Goal: Task Accomplishment & Management: Complete application form

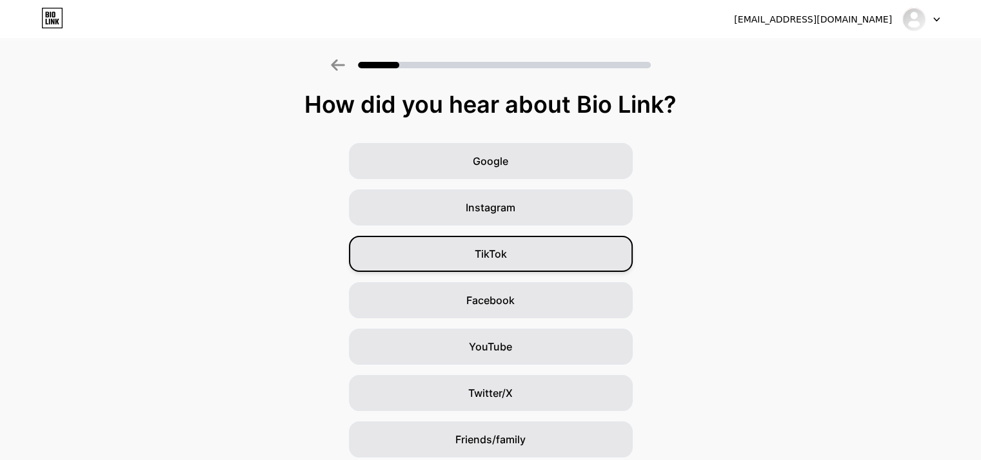
click at [489, 262] on div "TikTok" at bounding box center [491, 254] width 284 height 36
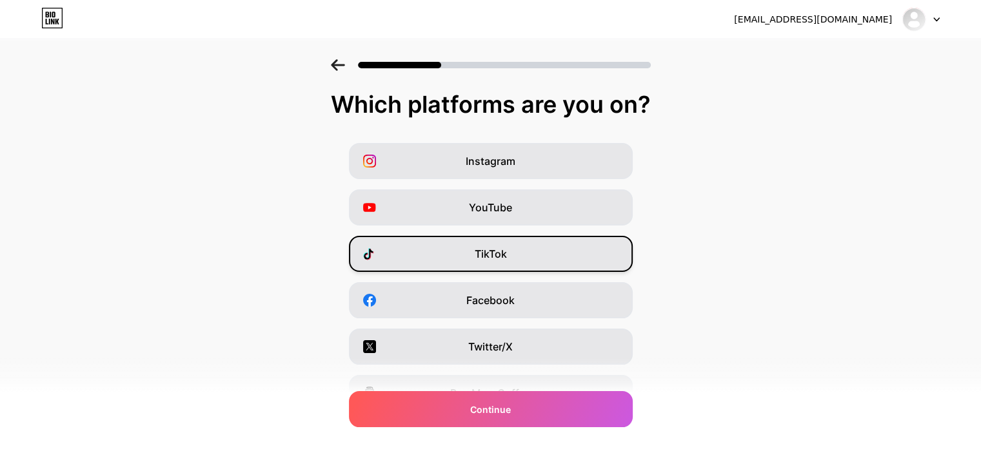
click at [571, 246] on div "TikTok" at bounding box center [491, 254] width 284 height 36
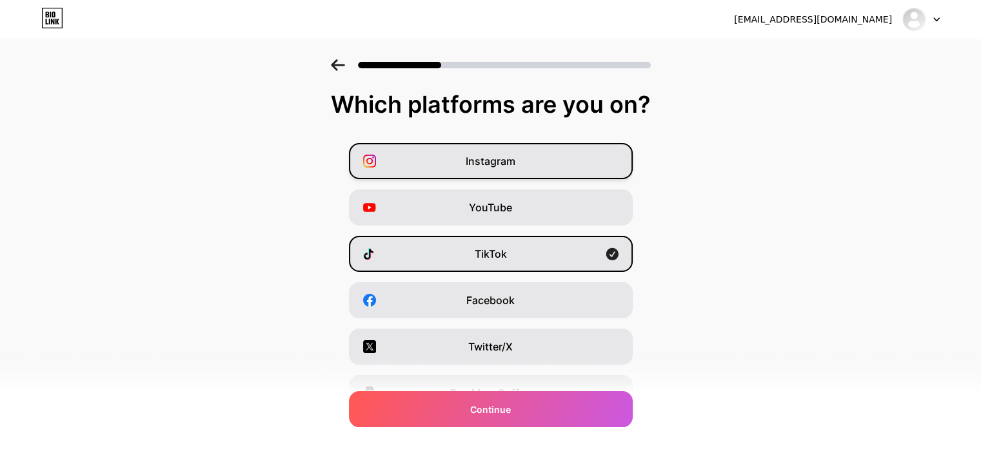
click at [556, 155] on div "Instagram" at bounding box center [491, 161] width 284 height 36
click at [523, 164] on div "Instagram" at bounding box center [491, 161] width 284 height 36
click at [515, 166] on span "Instagram" at bounding box center [491, 160] width 50 height 15
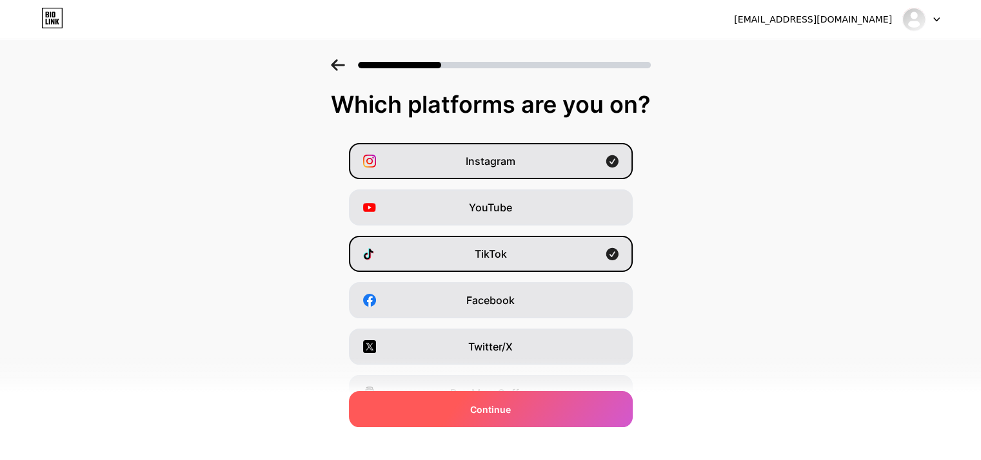
click at [520, 418] on div "Continue" at bounding box center [491, 409] width 284 height 36
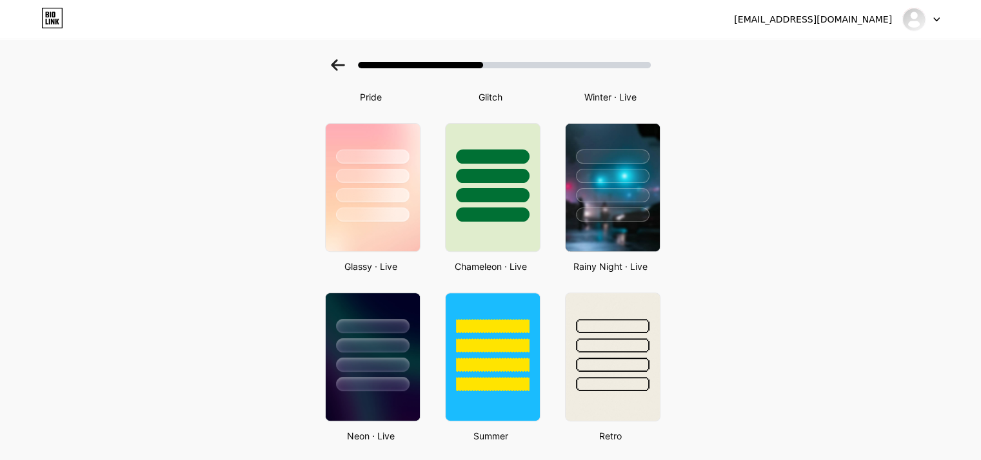
scroll to position [284, 0]
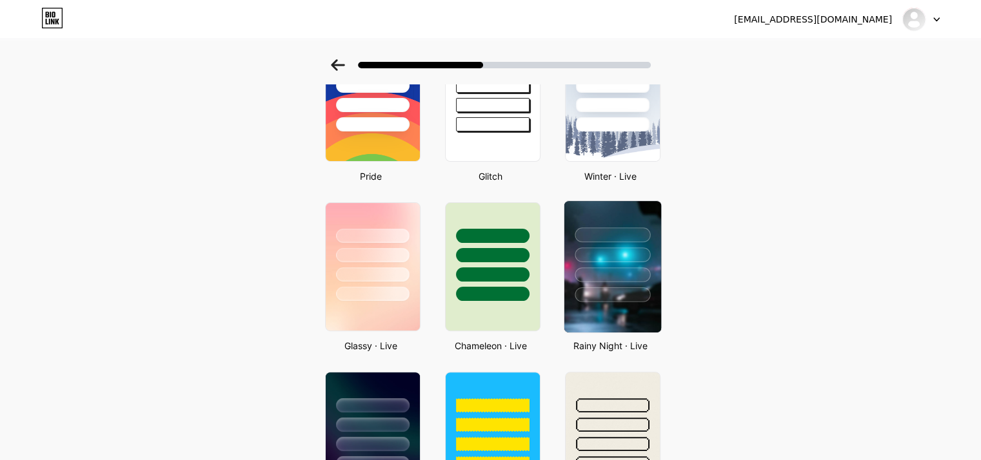
click at [601, 282] on div at bounding box center [612, 251] width 97 height 101
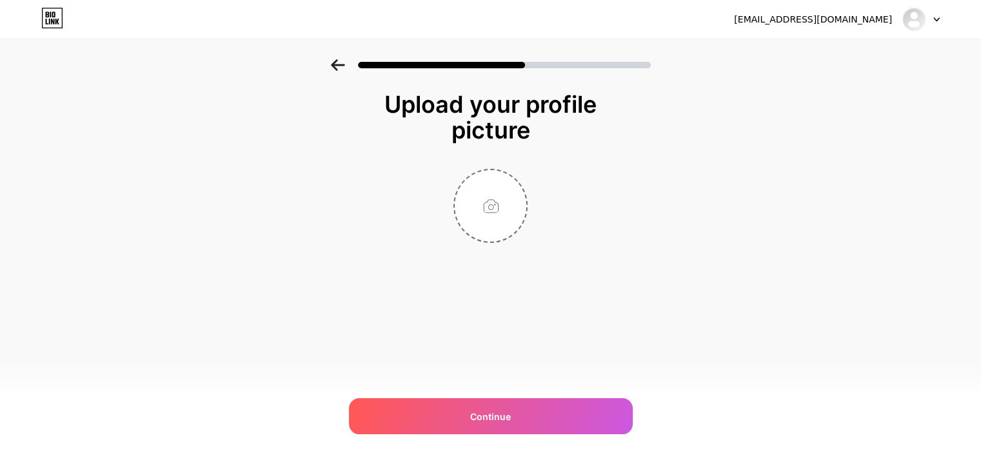
scroll to position [0, 0]
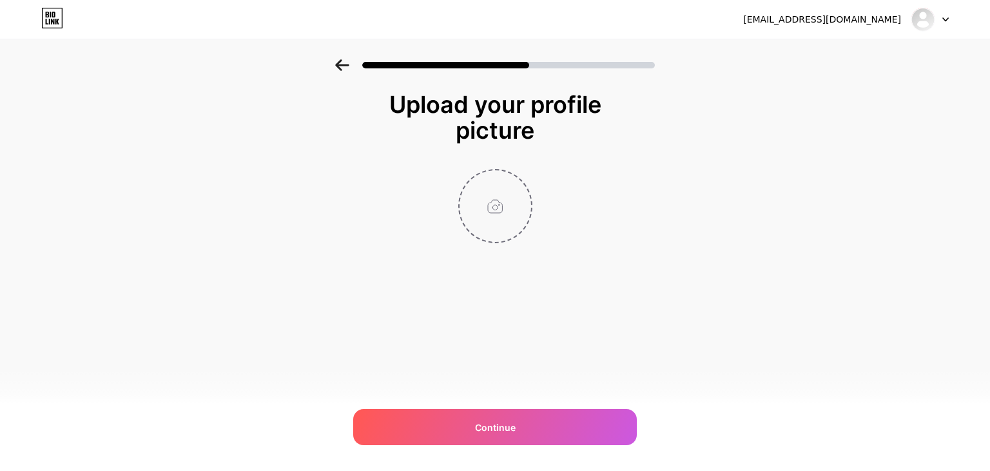
click at [488, 194] on input "file" at bounding box center [496, 206] width 72 height 72
type input "C:\fakepath\logo.png"
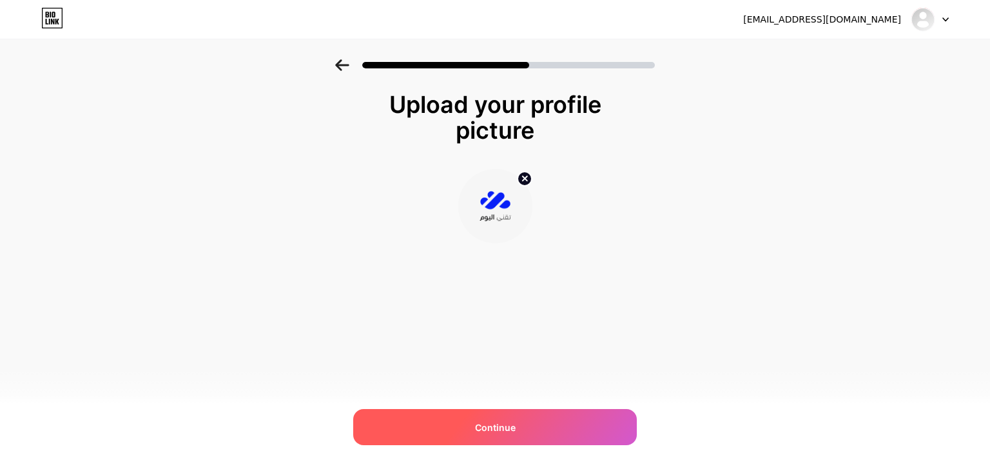
click at [435, 413] on div "Continue" at bounding box center [495, 427] width 284 height 36
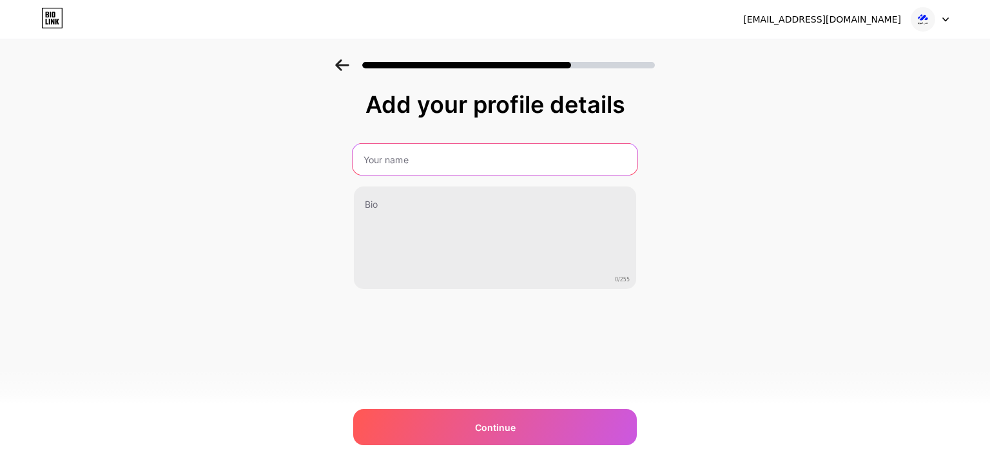
click at [420, 145] on input "text" at bounding box center [495, 159] width 285 height 31
click at [491, 158] on input "text" at bounding box center [495, 159] width 285 height 31
paste input "[DOMAIN_NAME]/teqani_alyawm"
type input "[DOMAIN_NAME]/teqani_alyawm"
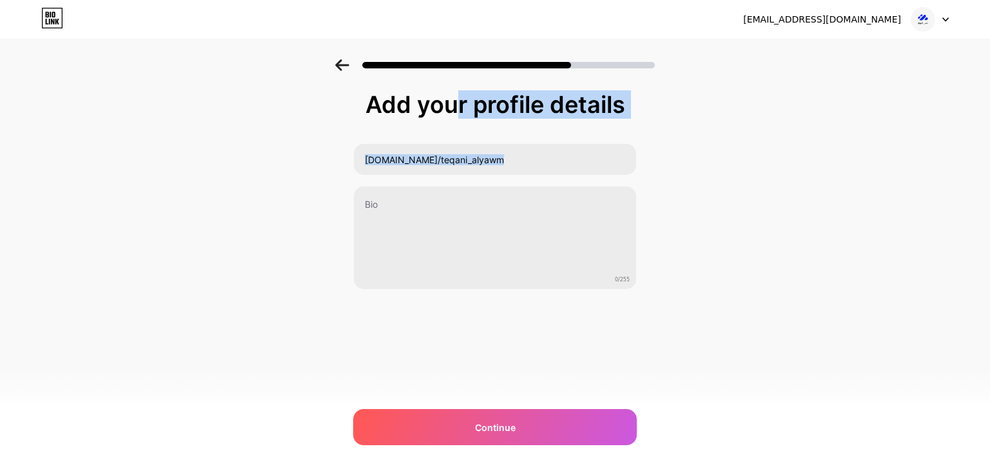
drag, startPoint x: 368, startPoint y: 106, endPoint x: 491, endPoint y: 335, distance: 259.4
click at [491, 335] on div "Add your profile details [DOMAIN_NAME]/teqani_alyawm 0/255 Continue Error" at bounding box center [495, 223] width 284 height 262
copy div "Add your profile details"
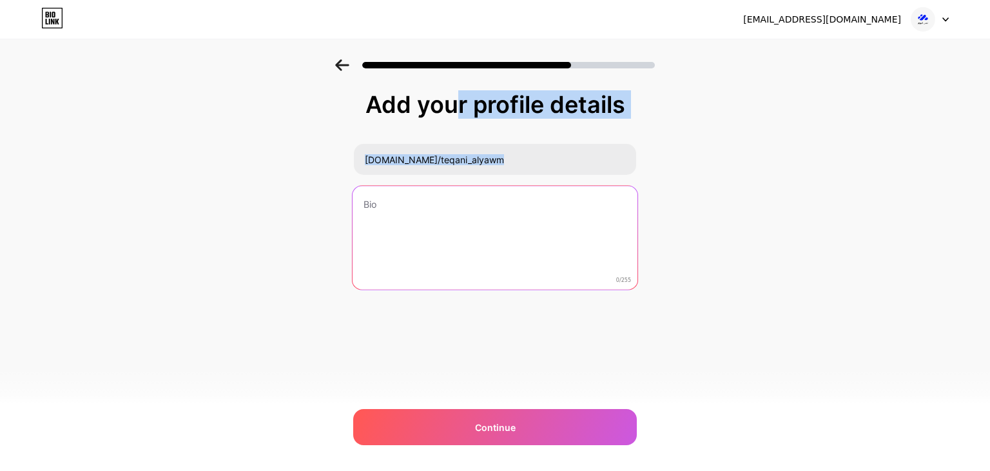
click at [504, 220] on textarea at bounding box center [495, 238] width 285 height 105
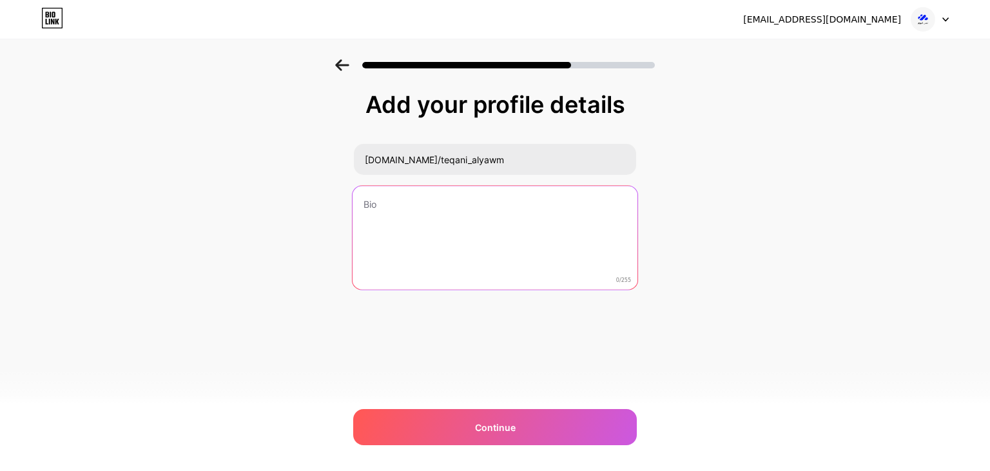
paste textarea "💡 محتوى تقني مبسّط عن البرمجة والذكاء الاصطناعي 🔍 شروحات لمواقع وأدوات تساعدك ت…"
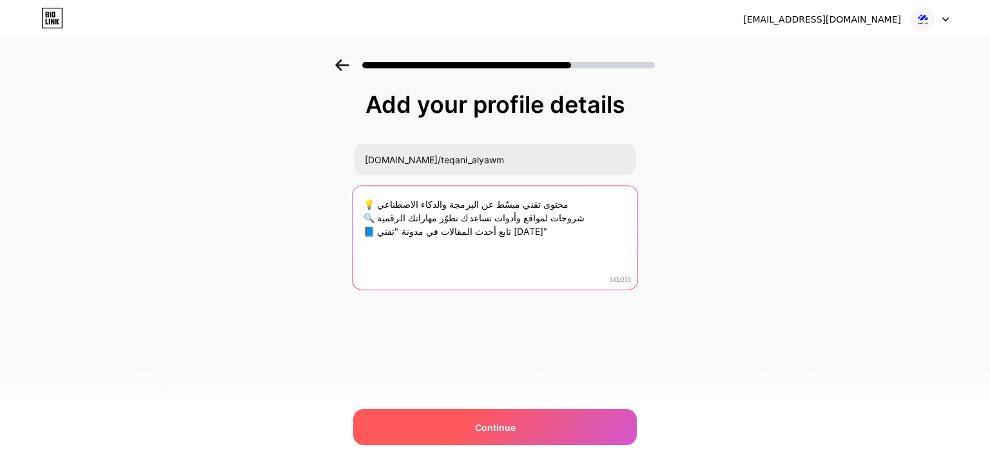
type textarea "💡 محتوى تقني مبسّط عن البرمجة والذكاء الاصطناعي 🔍 شروحات لمواقع وأدوات تساعدك ت…"
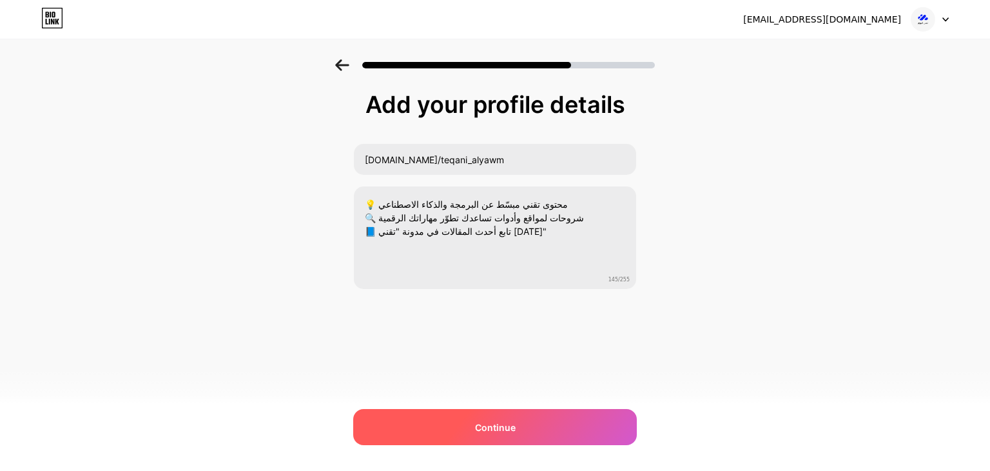
click at [536, 426] on div "Continue" at bounding box center [495, 427] width 284 height 36
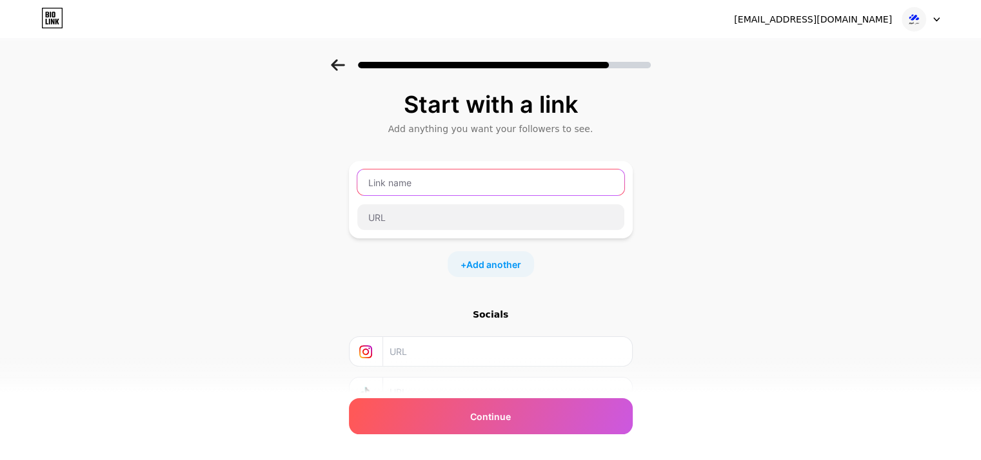
click at [442, 186] on input "text" at bounding box center [490, 183] width 267 height 26
type input "رابط المدونة"
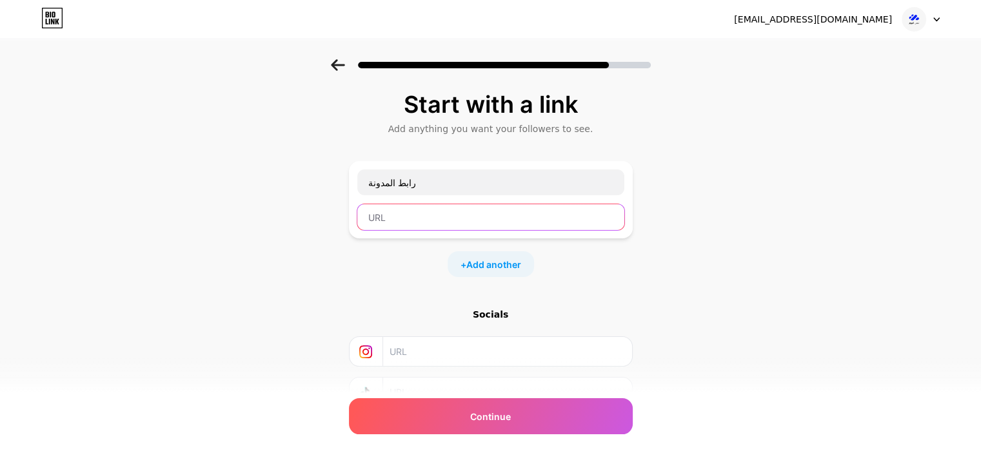
click at [438, 226] on input "text" at bounding box center [490, 217] width 267 height 26
paste input "[URL][DOMAIN_NAME]"
type input "[URL][DOMAIN_NAME]"
click at [506, 263] on span "Add another" at bounding box center [493, 265] width 55 height 14
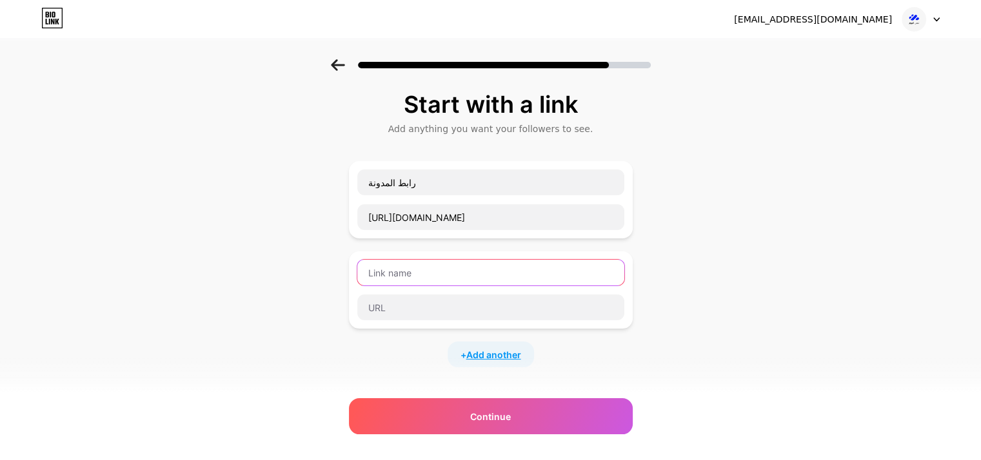
click at [506, 263] on input "text" at bounding box center [490, 273] width 267 height 26
paste input "طريقة استخدام Google Lens للتعرف على الصور والنصوص"
type input "طريقة استخدام Google Lens للتعرف على الصور والنصوص"
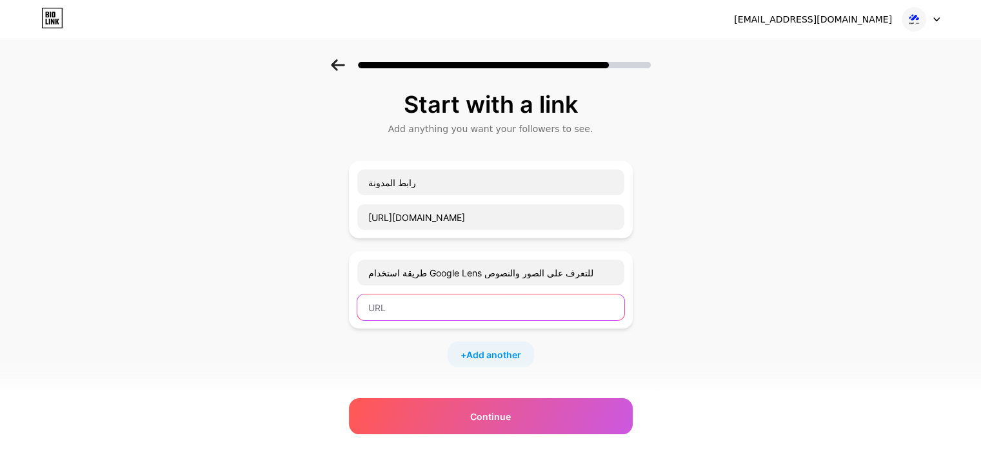
click at [487, 304] on input "text" at bounding box center [490, 308] width 267 height 26
paste input "[URL][DOMAIN_NAME]"
type input "[URL][DOMAIN_NAME]"
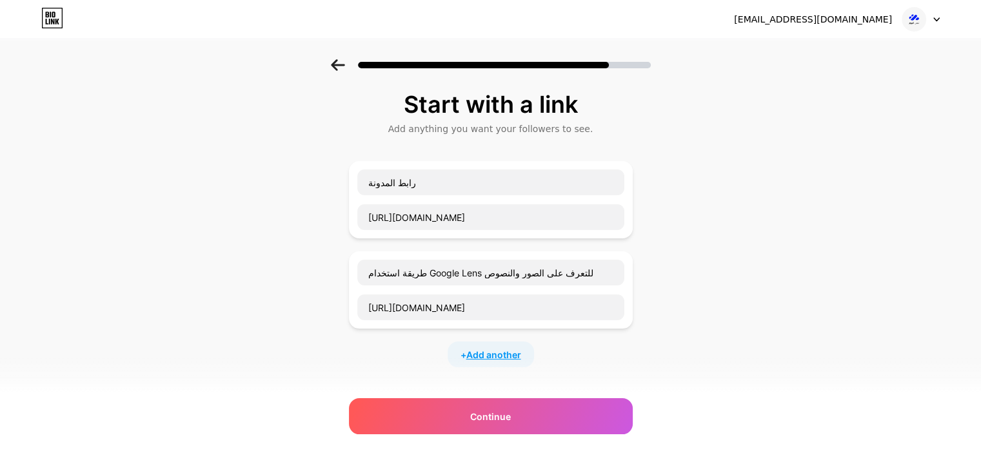
click at [506, 357] on span "Add another" at bounding box center [493, 355] width 55 height 14
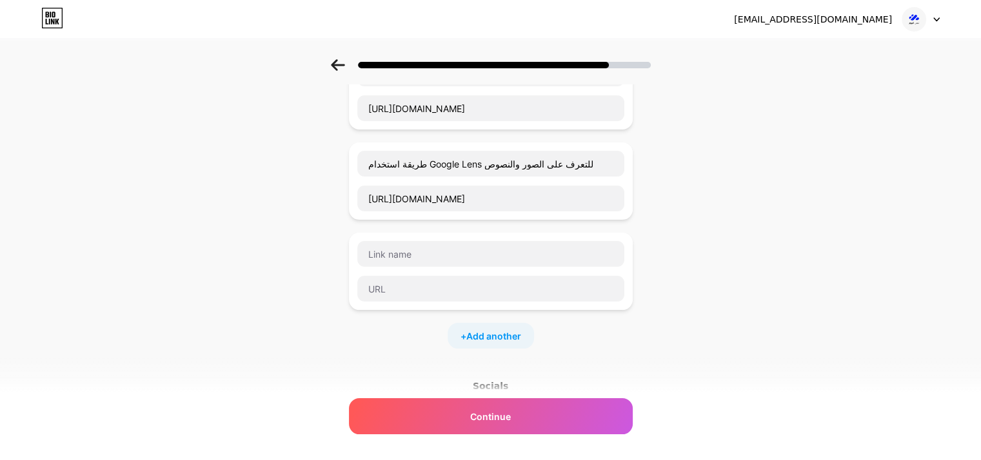
scroll to position [111, 0]
click at [570, 251] on input "text" at bounding box center [490, 252] width 267 height 26
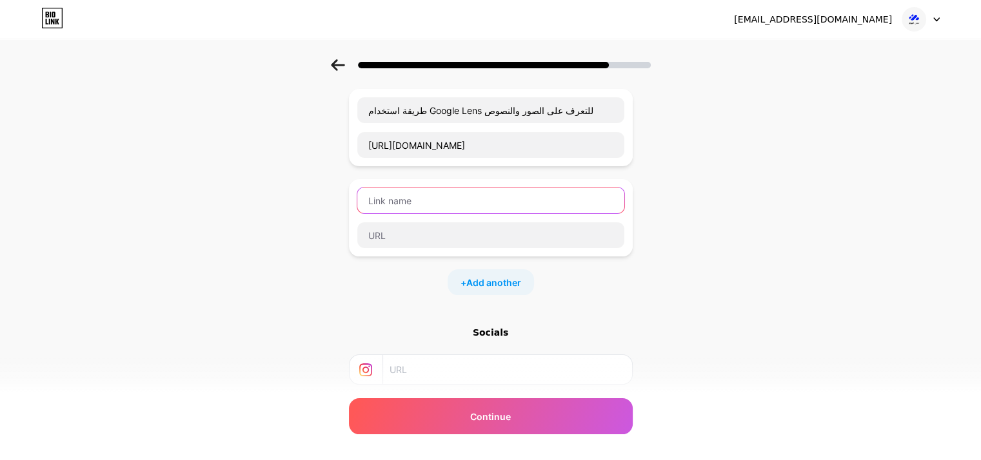
scroll to position [161, 0]
click at [542, 206] on input "text" at bounding box center [490, 203] width 267 height 26
paste input "أفضل ممارسات حفظ البيانات والنسخ الاحتياطي"
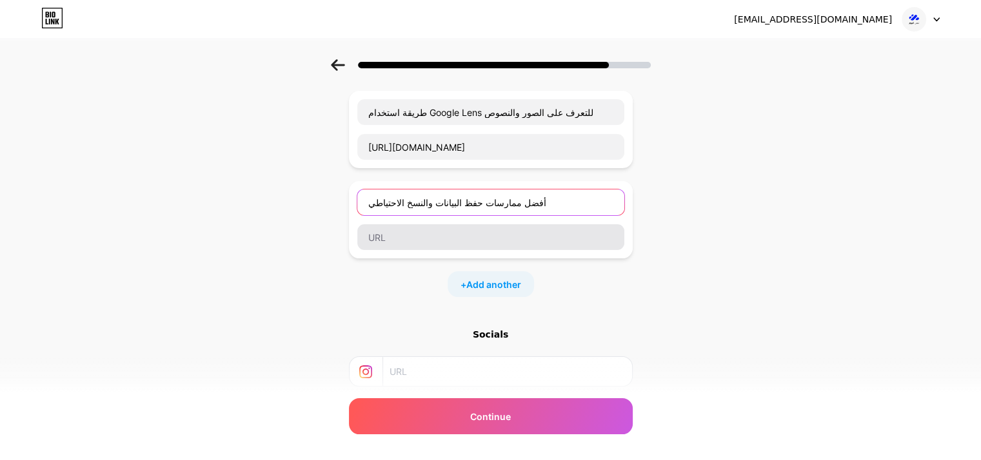
type input "أفضل ممارسات حفظ البيانات والنسخ الاحتياطي"
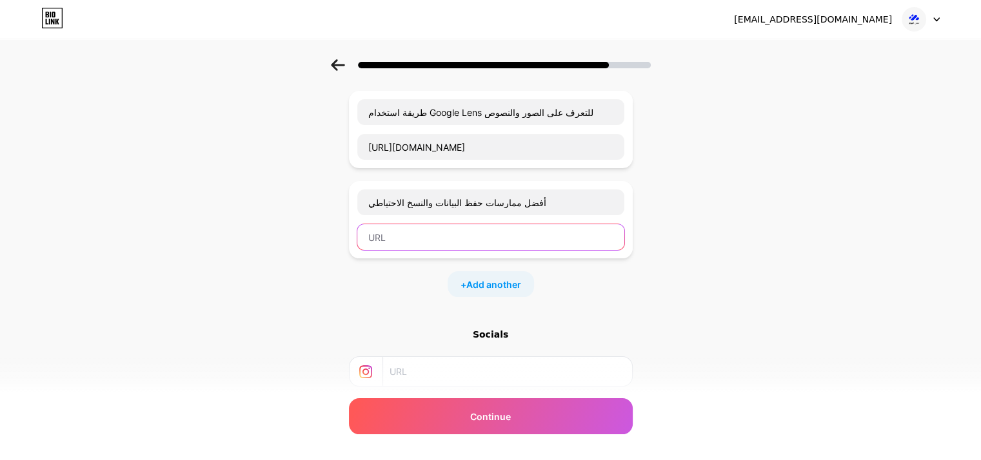
click at [514, 230] on input "text" at bounding box center [490, 237] width 267 height 26
paste input "[URL][DOMAIN_NAME]"
type input "[URL][DOMAIN_NAME]"
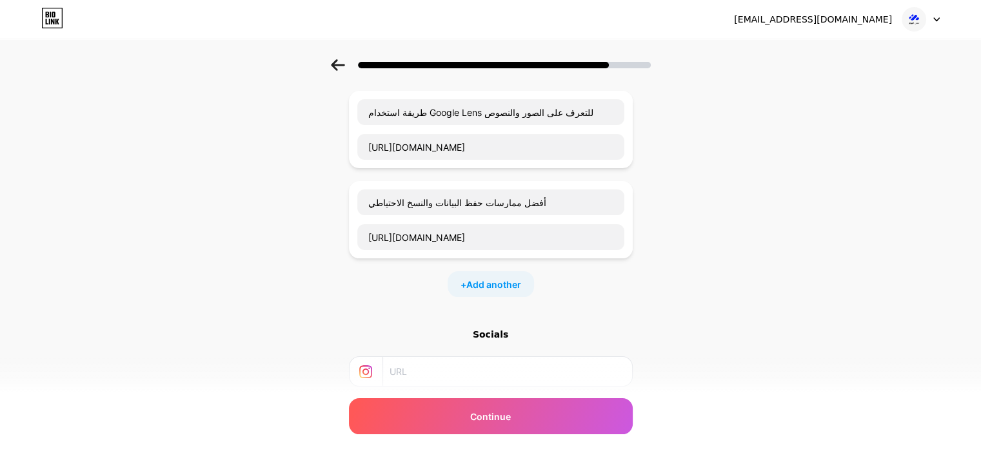
click at [246, 265] on div "Start with a link Add anything you want your followers to see. رابط المدونة [UR…" at bounding box center [490, 216] width 981 height 634
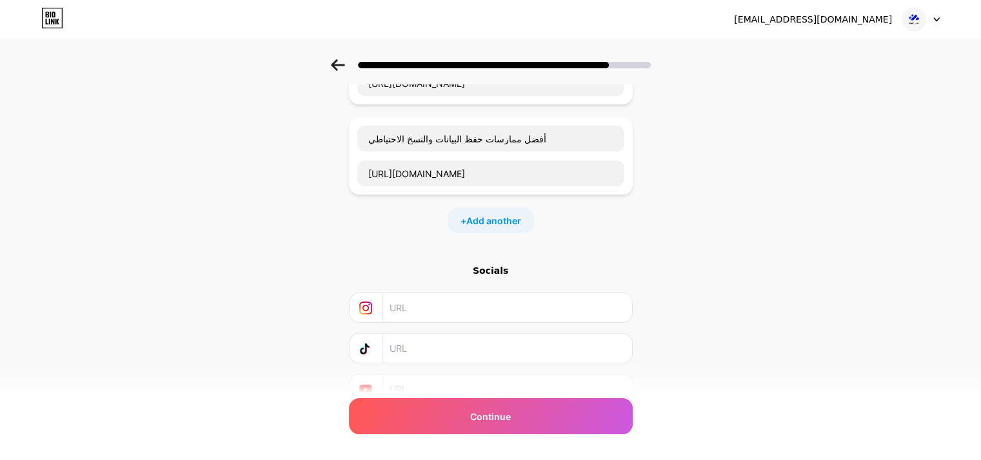
scroll to position [281, 0]
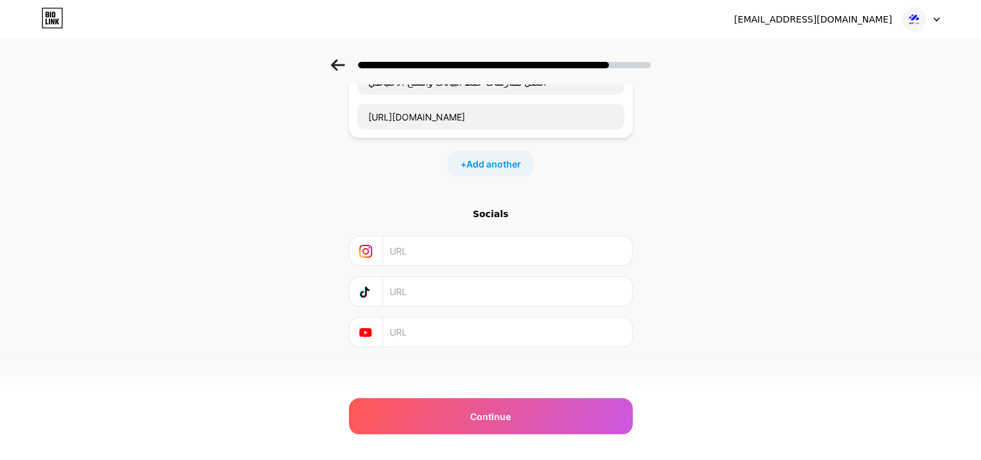
click at [423, 259] on input "text" at bounding box center [506, 251] width 234 height 29
click at [404, 295] on input "text" at bounding box center [506, 291] width 234 height 29
click at [405, 339] on input "text" at bounding box center [506, 332] width 234 height 29
click at [301, 232] on div "Start with a link Add anything you want your followers to see. رابط المدونة [UR…" at bounding box center [490, 95] width 981 height 634
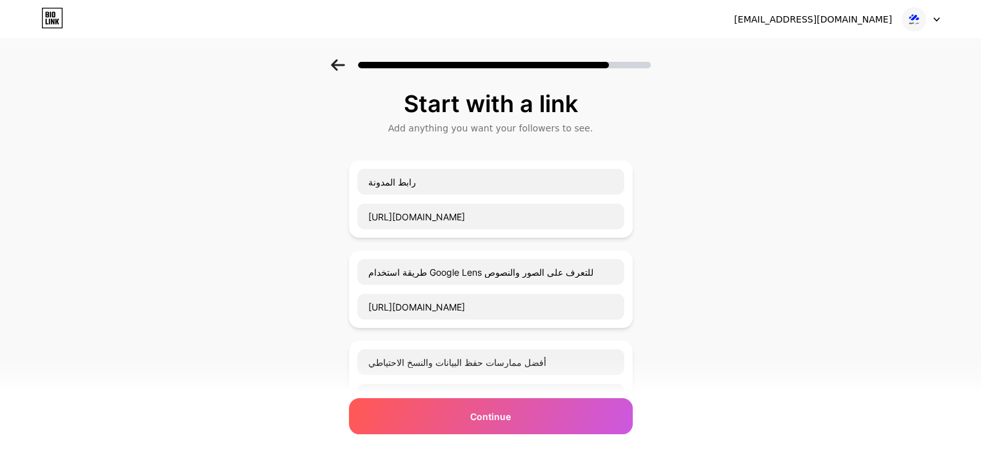
scroll to position [0, 0]
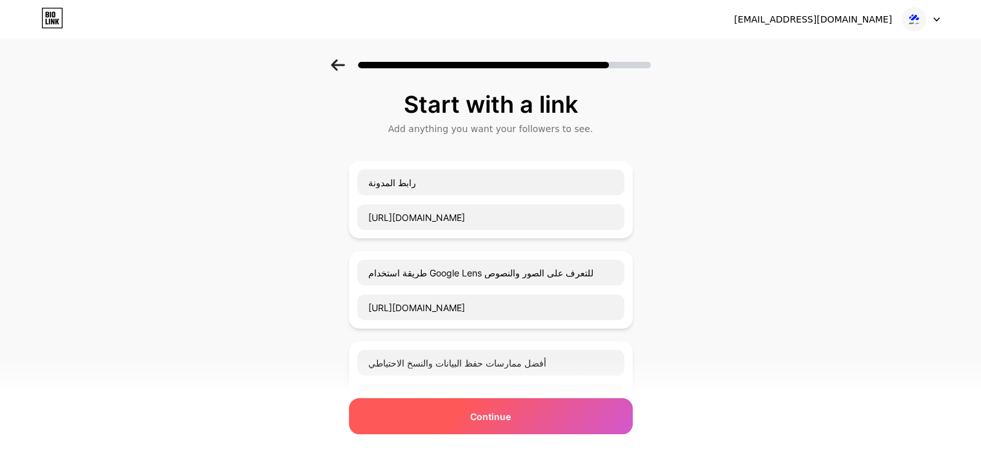
click at [443, 406] on div "Continue" at bounding box center [491, 416] width 284 height 36
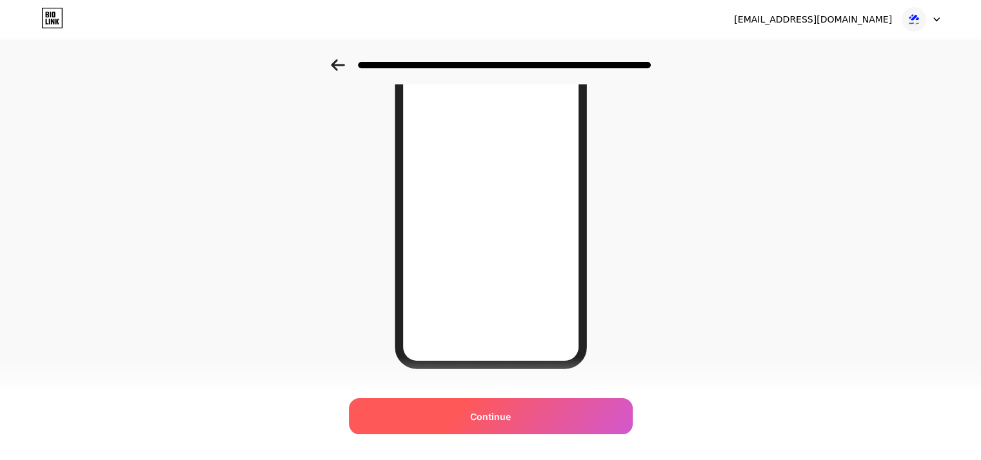
scroll to position [187, 0]
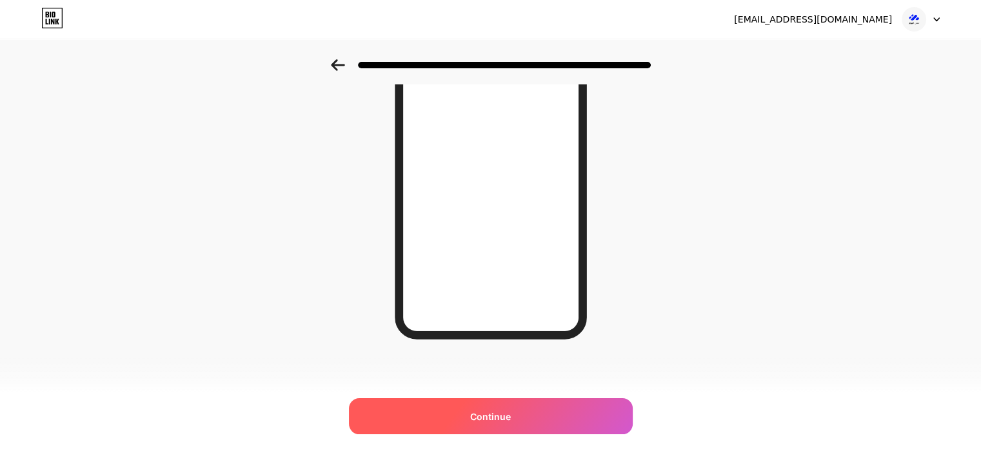
click at [544, 403] on div "Continue" at bounding box center [491, 416] width 284 height 36
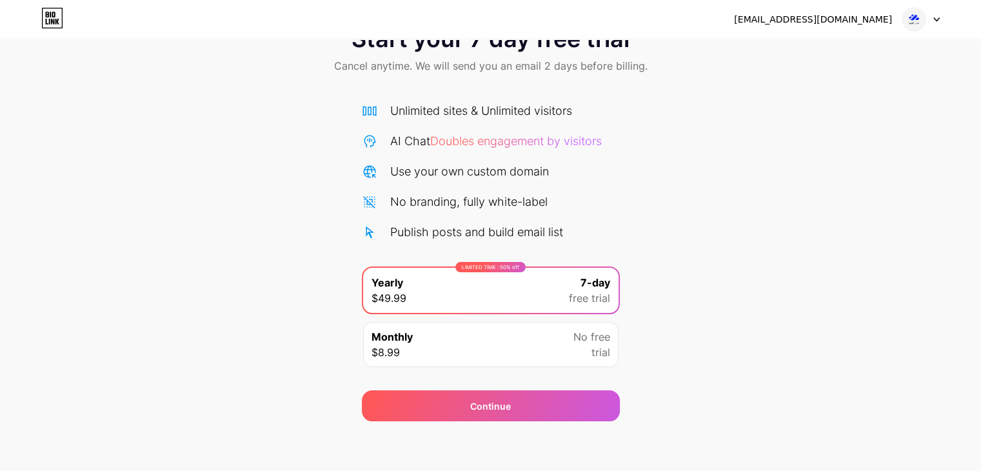
scroll to position [48, 0]
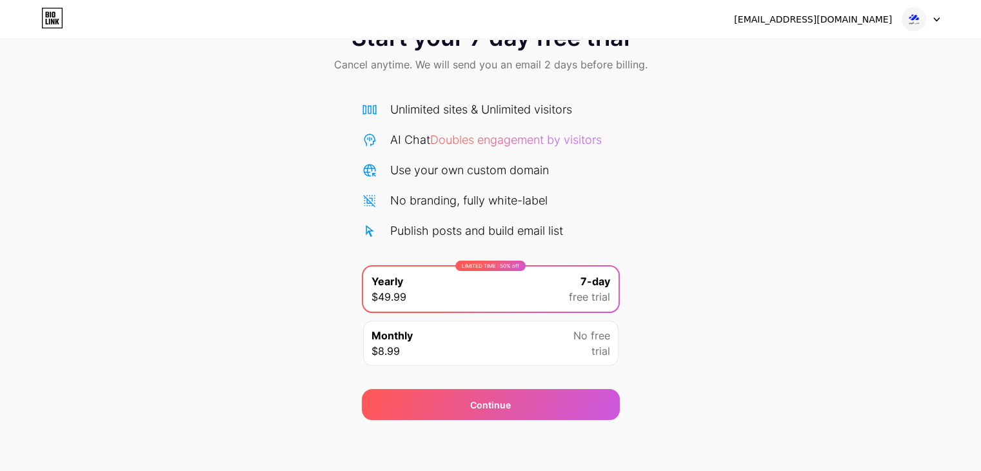
click at [515, 351] on div "Monthly $8.99 No free trial" at bounding box center [490, 342] width 255 height 45
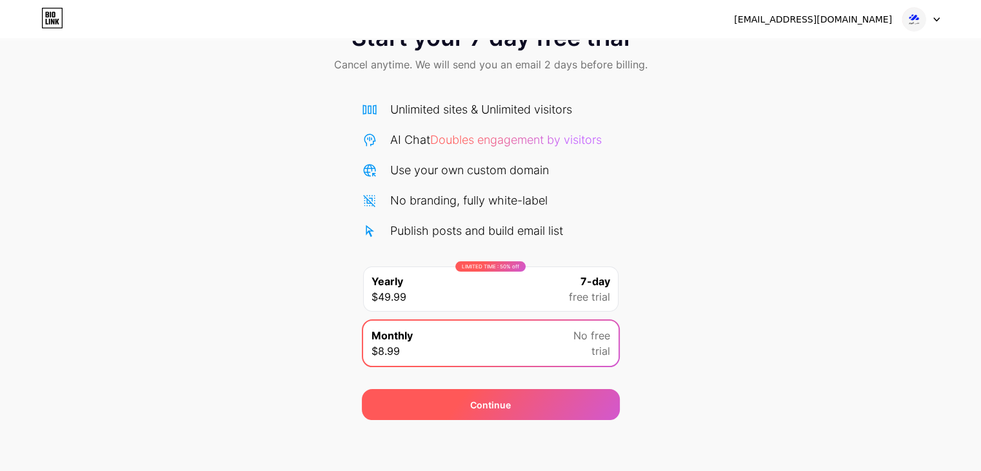
click at [518, 408] on div "Continue" at bounding box center [491, 404] width 258 height 31
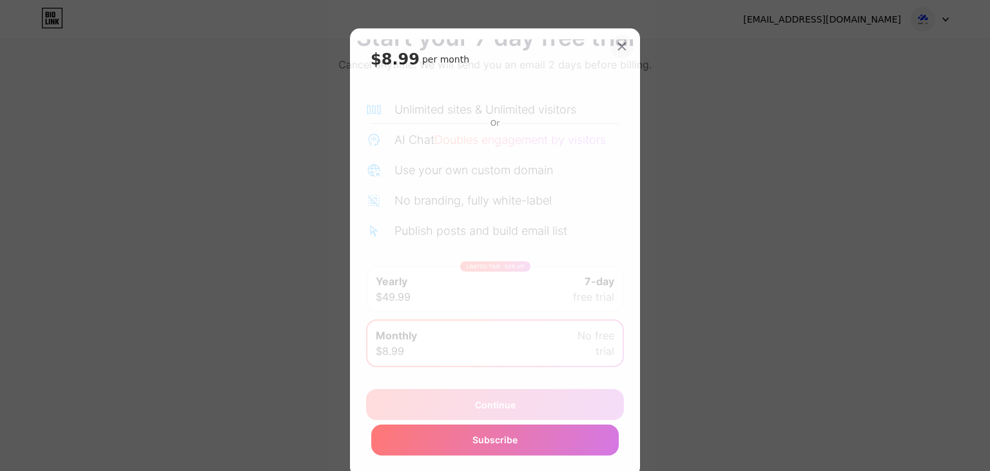
click at [616, 52] on div at bounding box center [622, 46] width 23 height 23
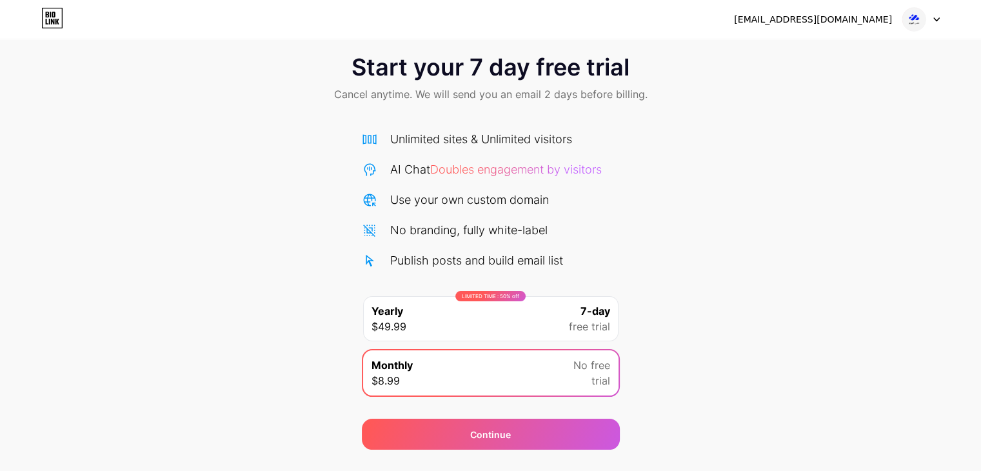
scroll to position [0, 0]
